Goal: Find specific page/section: Find specific page/section

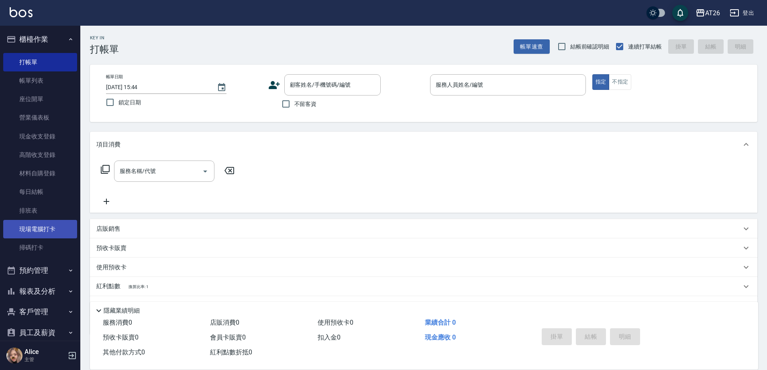
click at [53, 227] on link "現場電腦打卡" at bounding box center [40, 229] width 74 height 18
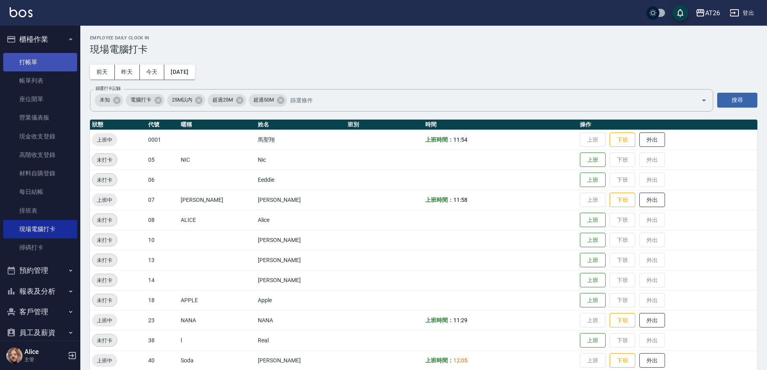
click at [25, 65] on link "打帳單" at bounding box center [40, 62] width 74 height 18
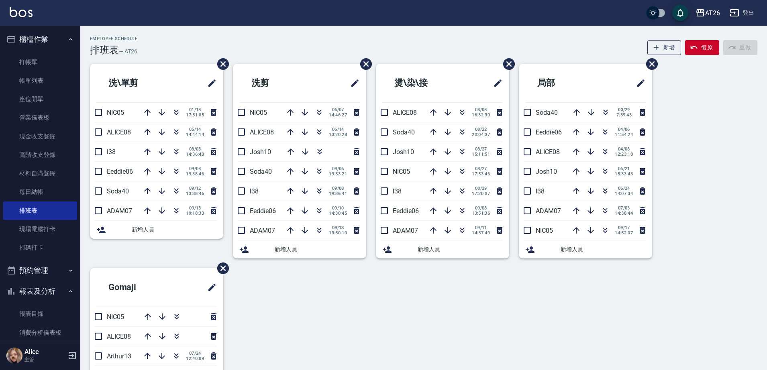
scroll to position [20, 0]
